Goal: Information Seeking & Learning: Learn about a topic

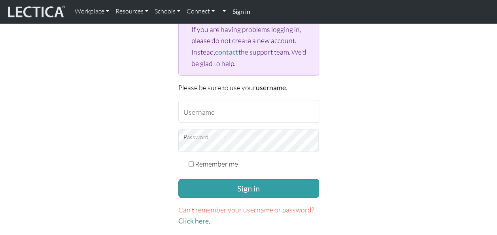
scroll to position [98, 0]
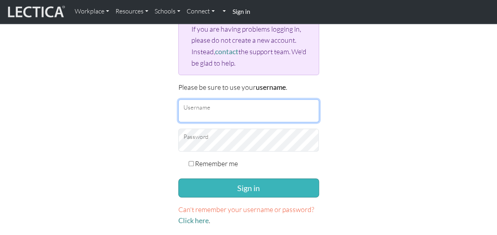
type input "sofia.kjellstrom@ju.se"
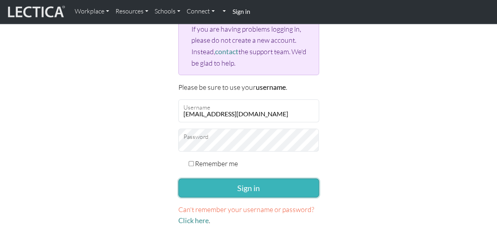
click at [250, 187] on button "Sign in" at bounding box center [248, 187] width 141 height 19
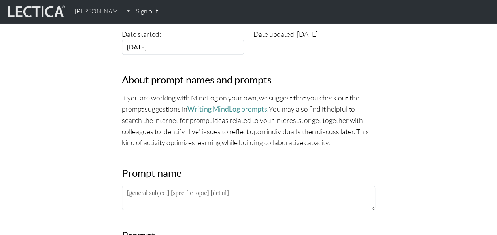
scroll to position [267, 0]
click at [234, 110] on link "Writing MindLog prompts." at bounding box center [227, 109] width 81 height 8
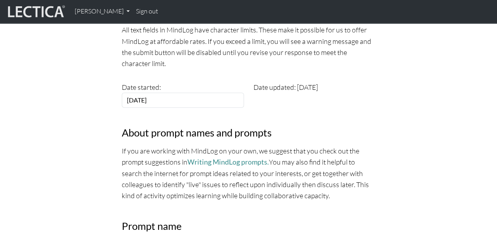
scroll to position [214, 0]
click at [222, 164] on link "Writing MindLog prompts." at bounding box center [227, 163] width 81 height 8
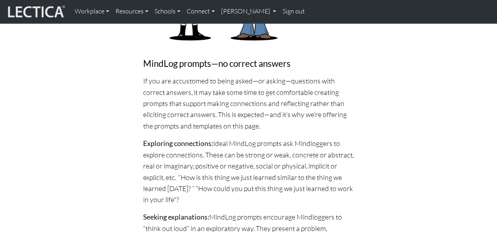
scroll to position [621, 0]
click at [261, 138] on p "Exploring connections: Ideal MindLog prompts ask Mindloggers to explore connect…" at bounding box center [248, 171] width 211 height 67
drag, startPoint x: 261, startPoint y: 130, endPoint x: 241, endPoint y: 117, distance: 23.9
click at [241, 117] on p "If you are accustomed to being asked—or asking—questions with correct answers, …" at bounding box center [248, 104] width 211 height 56
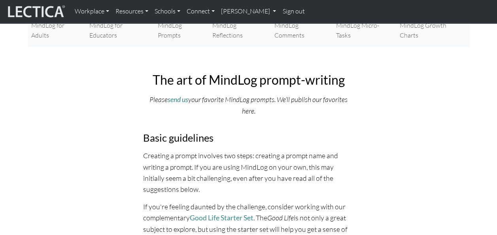
scroll to position [0, 0]
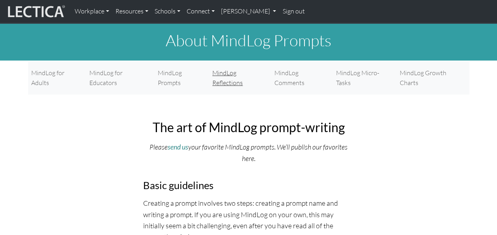
click at [235, 71] on link "MindLog Reflections" at bounding box center [240, 78] width 62 height 26
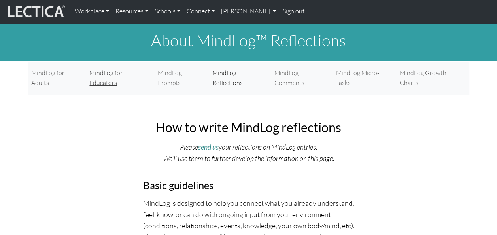
click at [142, 72] on link "MindLog for Educators" at bounding box center [120, 78] width 68 height 26
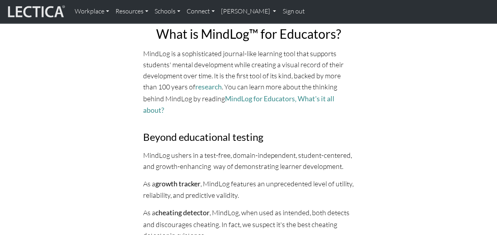
scroll to position [229, 0]
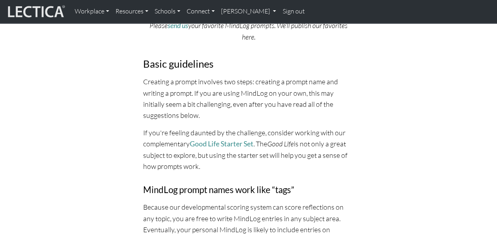
scroll to position [122, 0]
click at [219, 139] on link "Good Life Starter Set" at bounding box center [222, 143] width 64 height 8
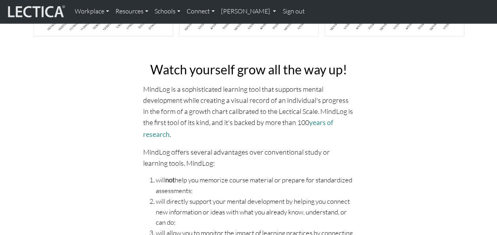
scroll to position [196, 0]
